Goal: Task Accomplishment & Management: Use online tool/utility

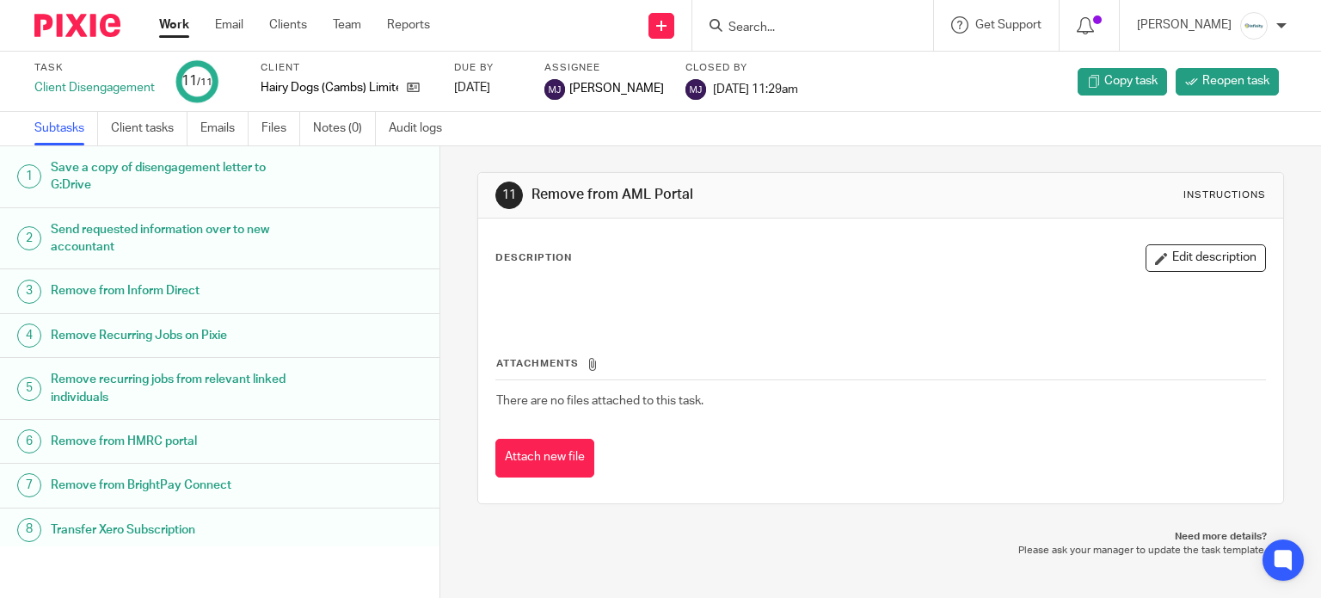
click at [181, 24] on link "Work" at bounding box center [174, 24] width 30 height 17
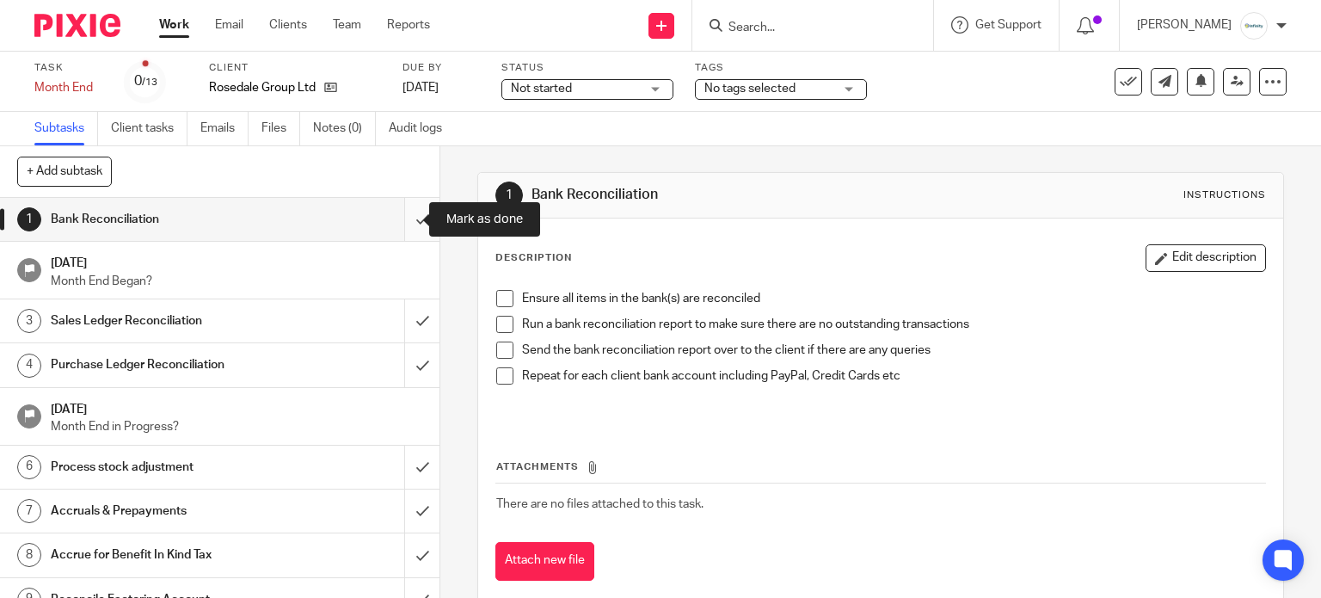
click at [405, 213] on input "submit" at bounding box center [219, 219] width 439 height 43
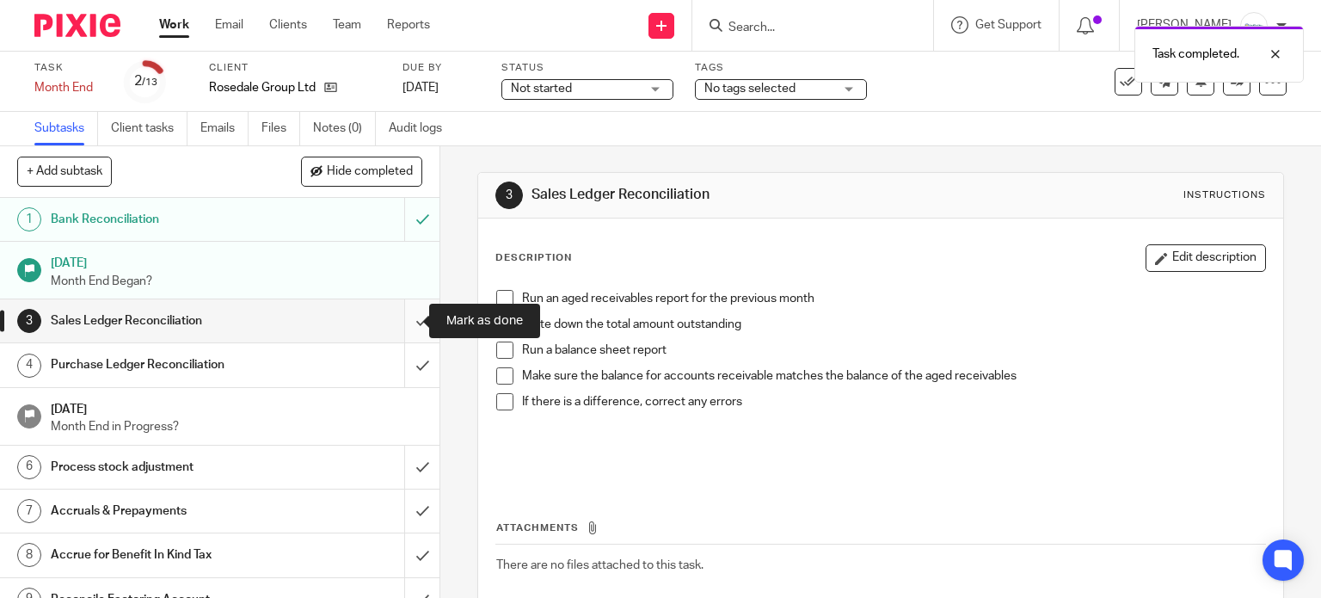
click at [399, 329] on input "submit" at bounding box center [219, 320] width 439 height 43
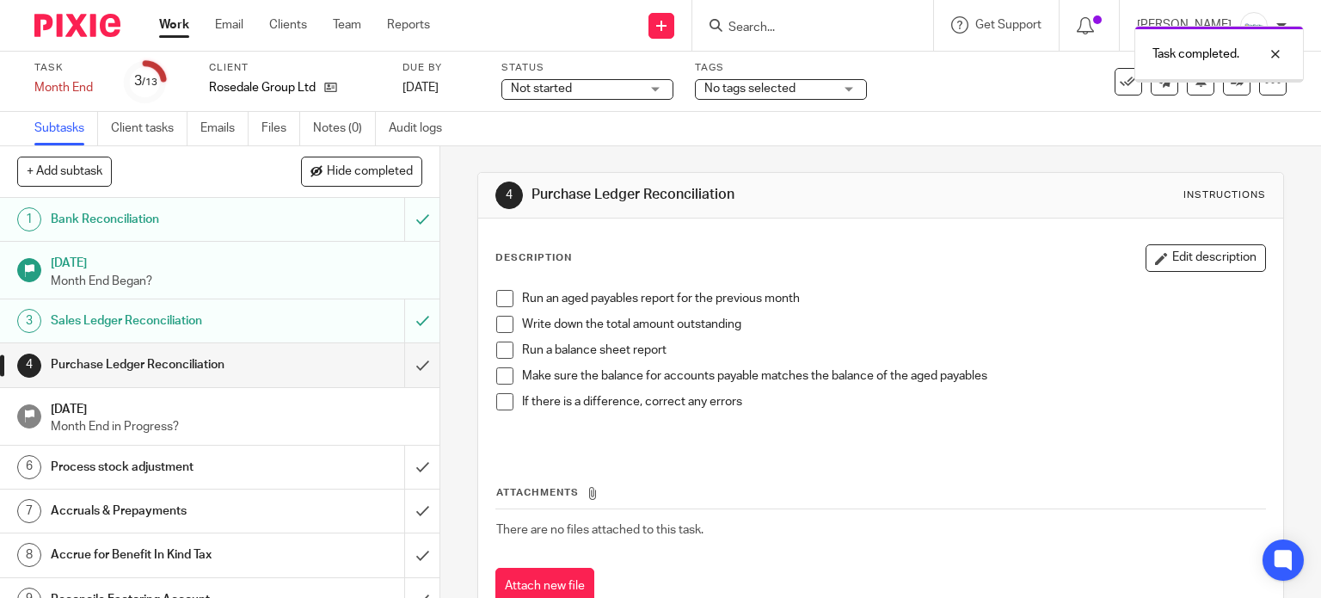
click at [404, 366] on input "submit" at bounding box center [219, 364] width 439 height 43
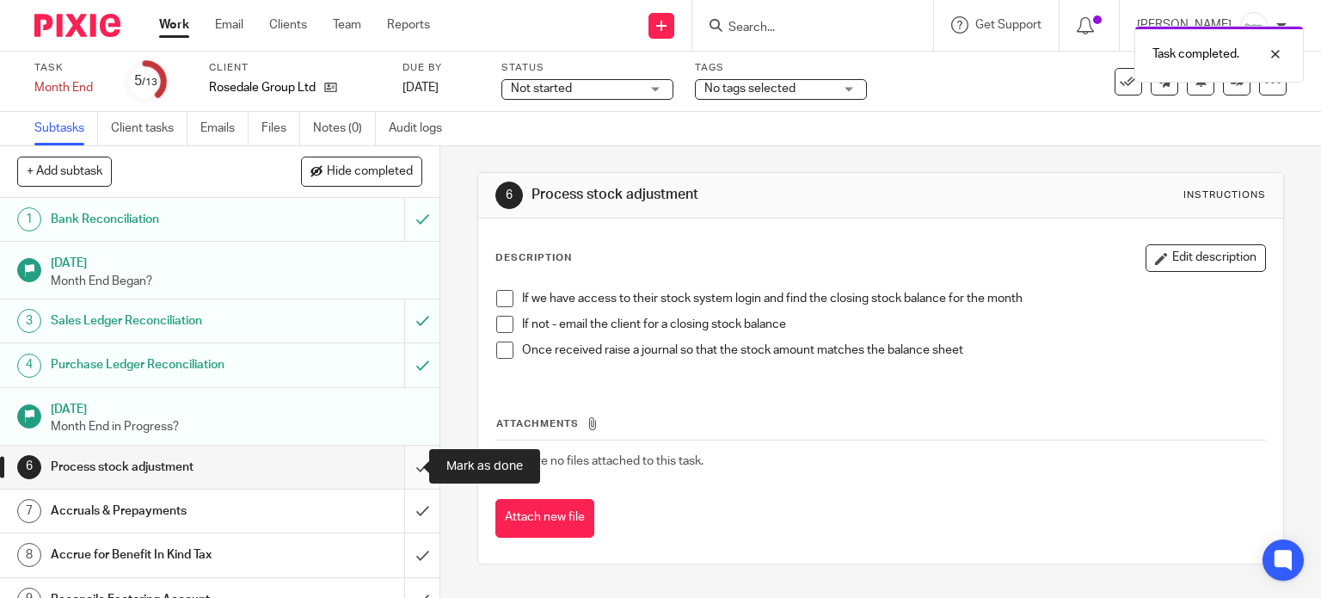
click at [411, 461] on input "submit" at bounding box center [219, 466] width 439 height 43
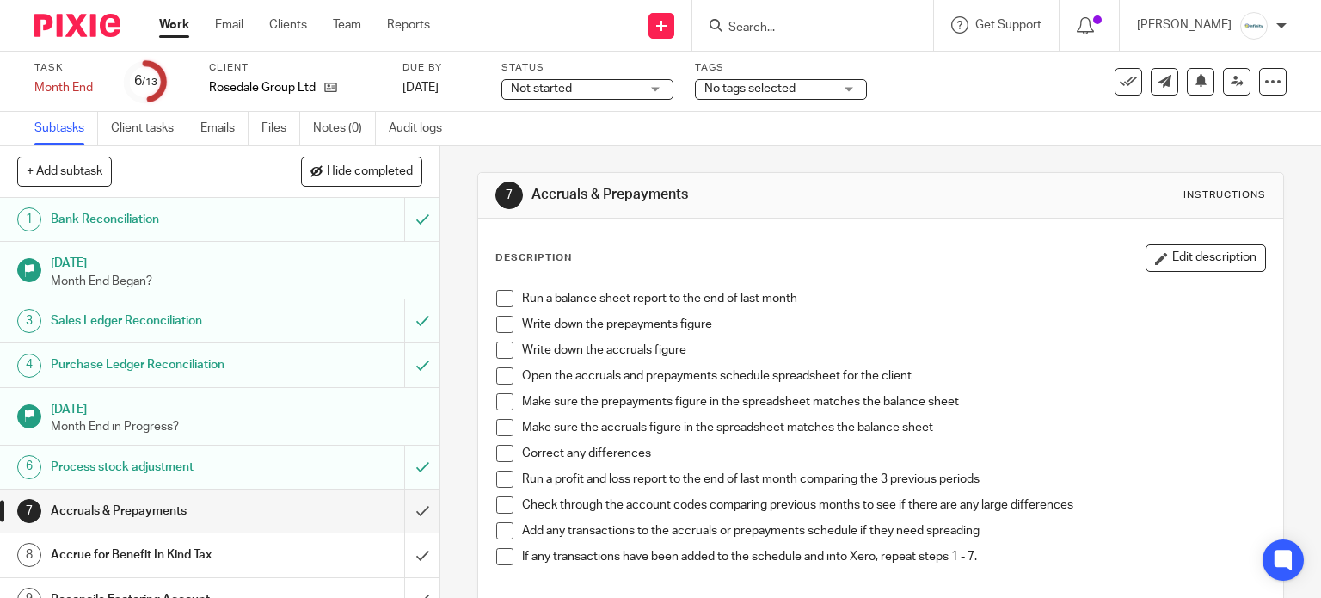
click at [496, 297] on span at bounding box center [504, 298] width 17 height 17
click at [496, 326] on span at bounding box center [504, 324] width 17 height 17
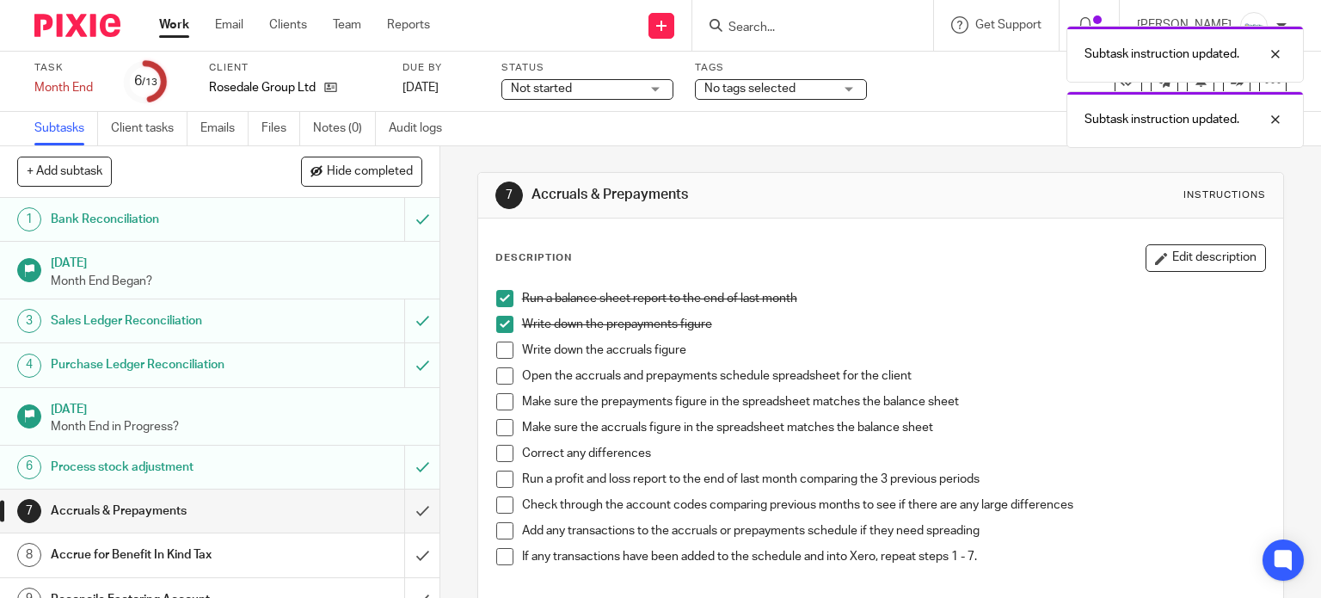
click at [507, 360] on li "Write down the accruals figure" at bounding box center [881, 354] width 770 height 26
click at [500, 351] on span at bounding box center [504, 349] width 17 height 17
click at [501, 374] on span at bounding box center [504, 375] width 17 height 17
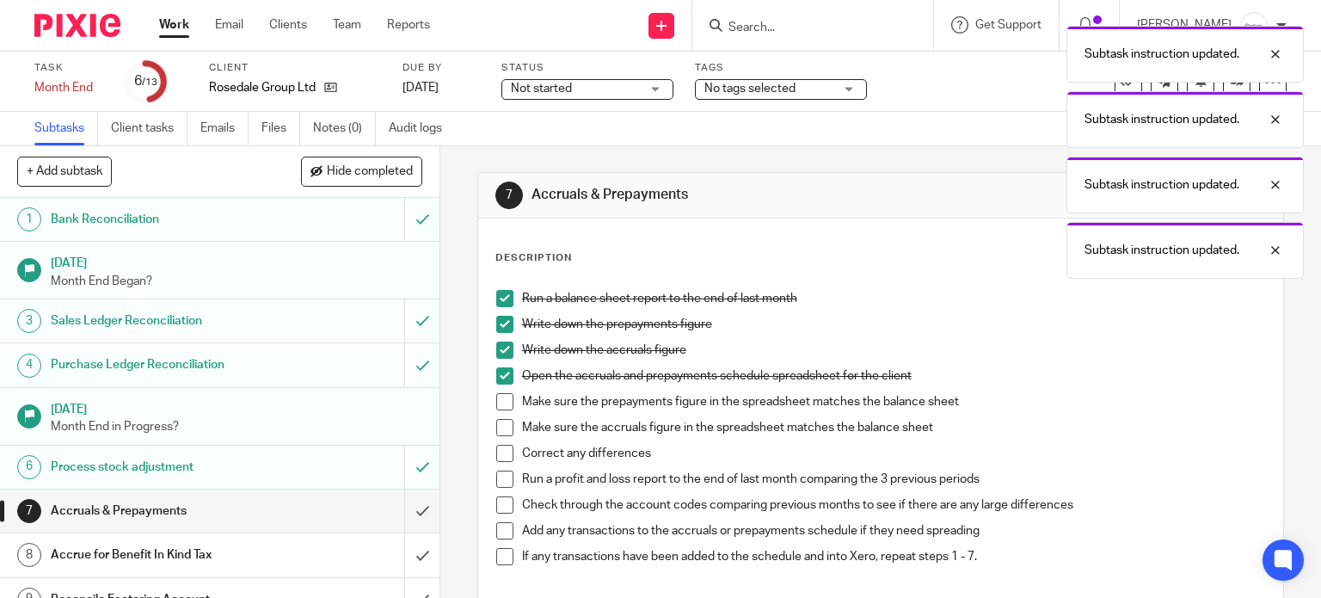
click at [502, 400] on span at bounding box center [504, 401] width 17 height 17
click at [503, 422] on span at bounding box center [504, 427] width 17 height 17
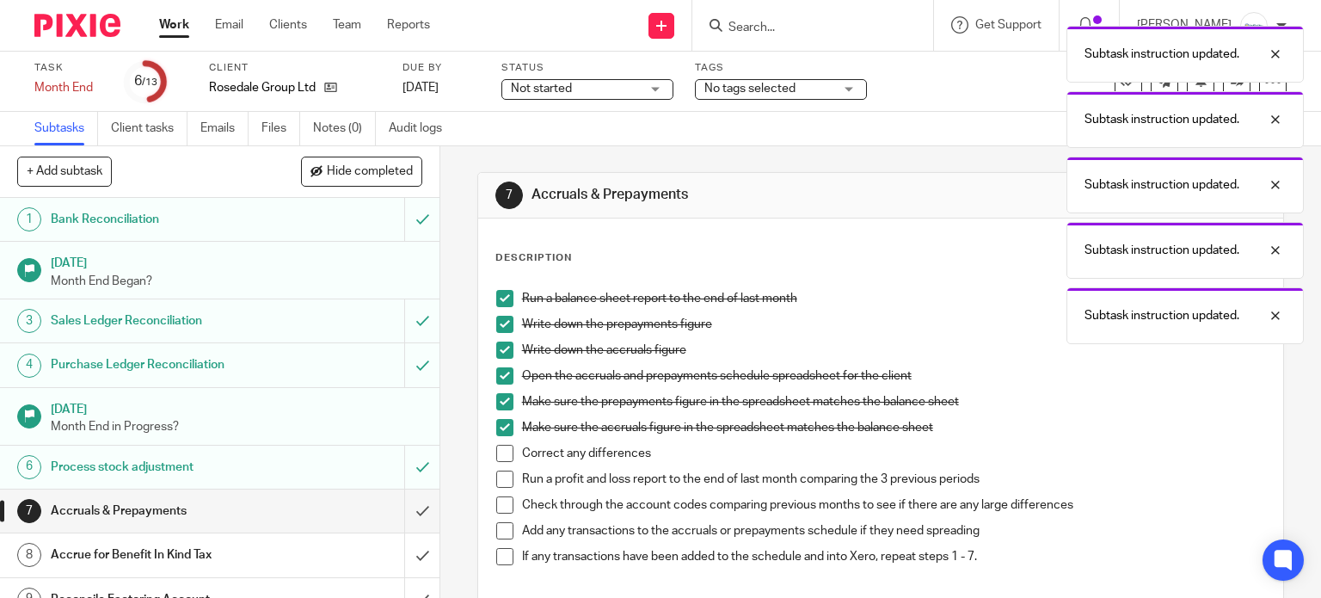
click at [497, 453] on span at bounding box center [504, 453] width 17 height 17
